Goal: Transaction & Acquisition: Download file/media

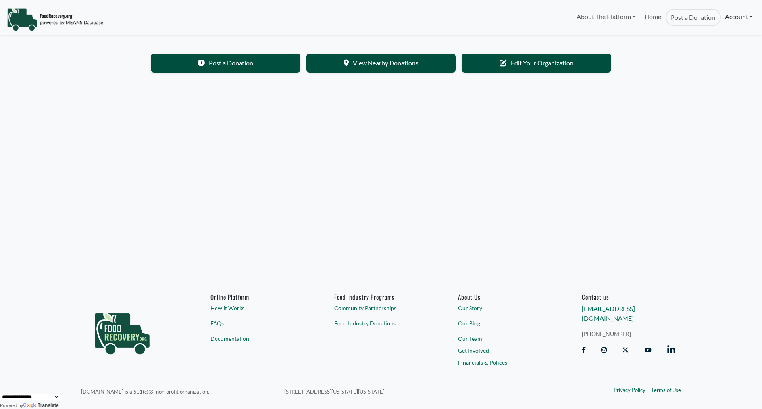
click at [735, 22] on link "Account" at bounding box center [738, 17] width 36 height 16
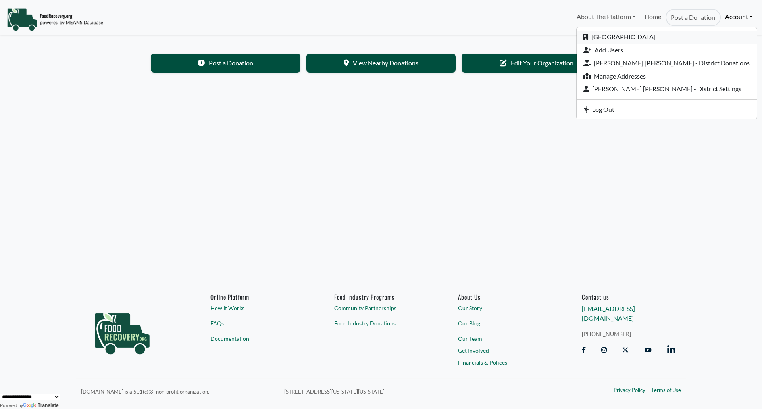
click at [647, 35] on link "[GEOGRAPHIC_DATA]" at bounding box center [666, 37] width 180 height 13
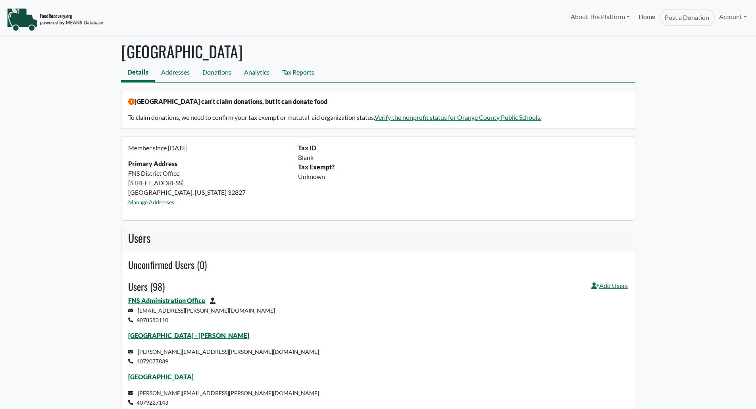
select select "Language Translate Widget"
click at [288, 72] on link "Tax Reports" at bounding box center [298, 73] width 45 height 18
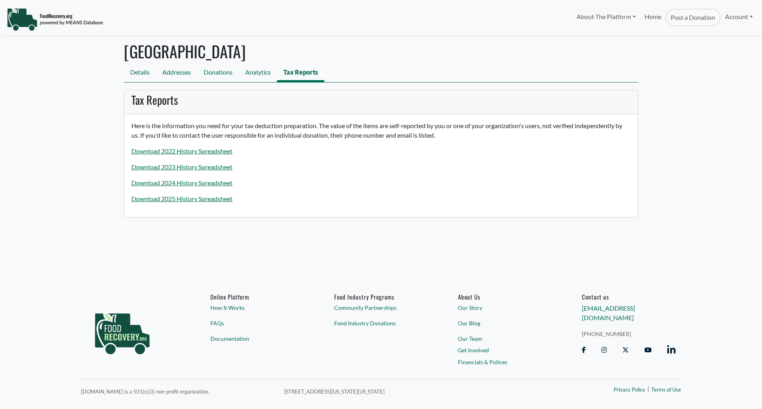
select select "Language Translate Widget"
click at [186, 197] on link "Download 2025 History Spreadsheet" at bounding box center [181, 199] width 101 height 8
